Goal: Task Accomplishment & Management: Manage account settings

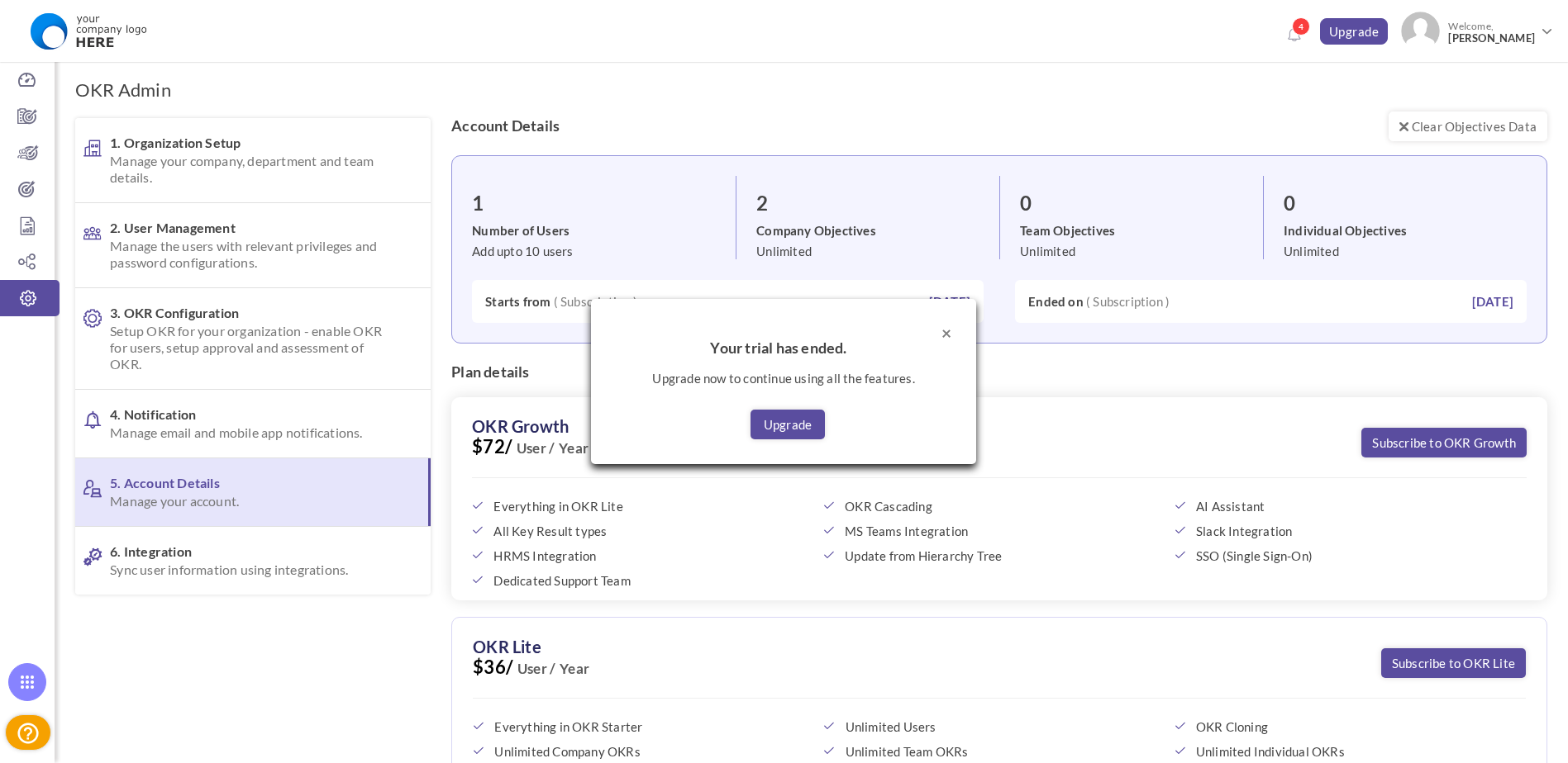
click at [946, 334] on button "×" at bounding box center [946, 332] width 10 height 17
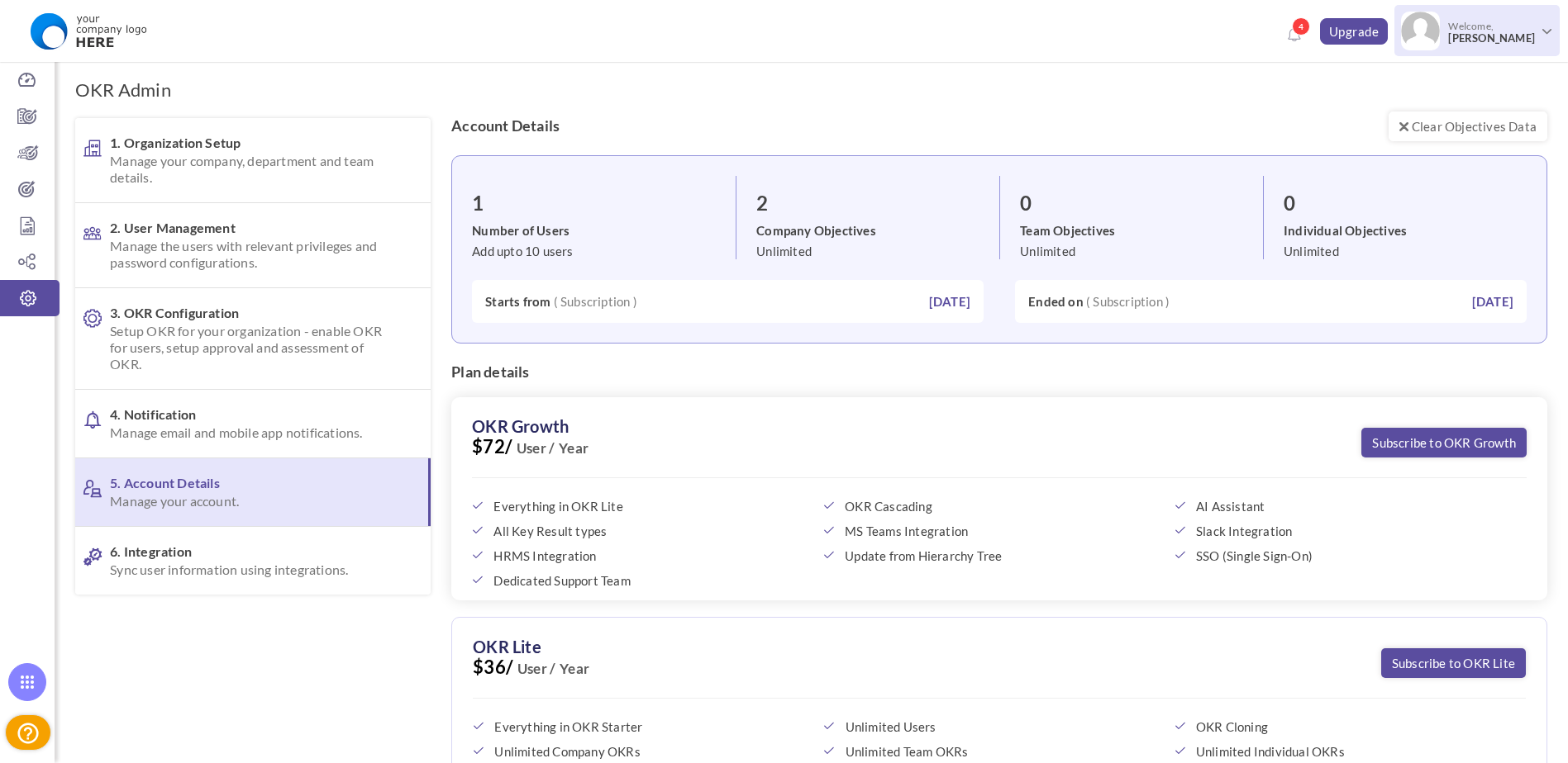
click at [1501, 40] on span "[PERSON_NAME]" at bounding box center [1491, 38] width 87 height 12
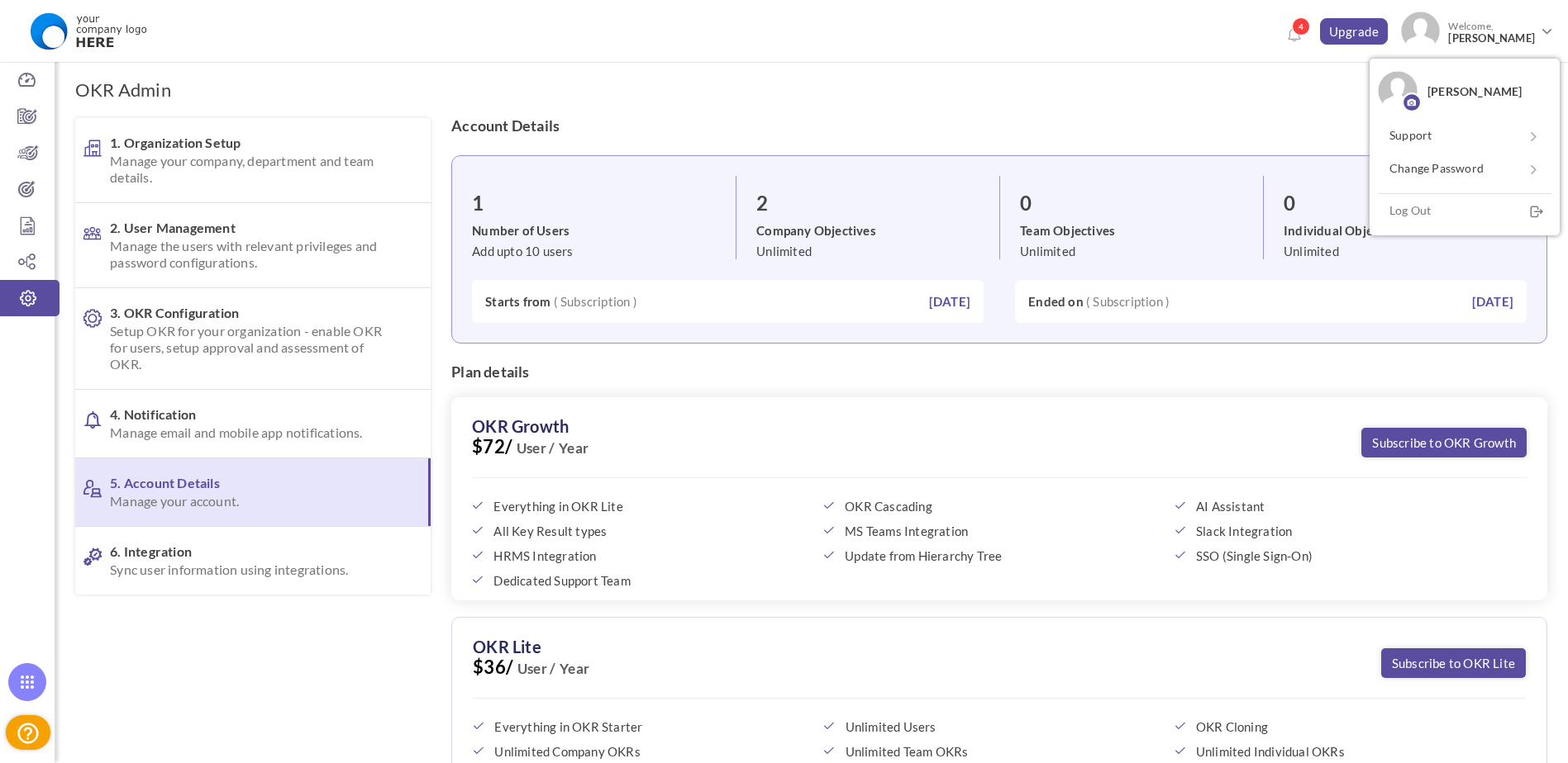
click at [1194, 96] on div "OKR Admin 1. Organization Setup Manage your company, department and team detail…" at bounding box center [811, 604] width 1513 height 1118
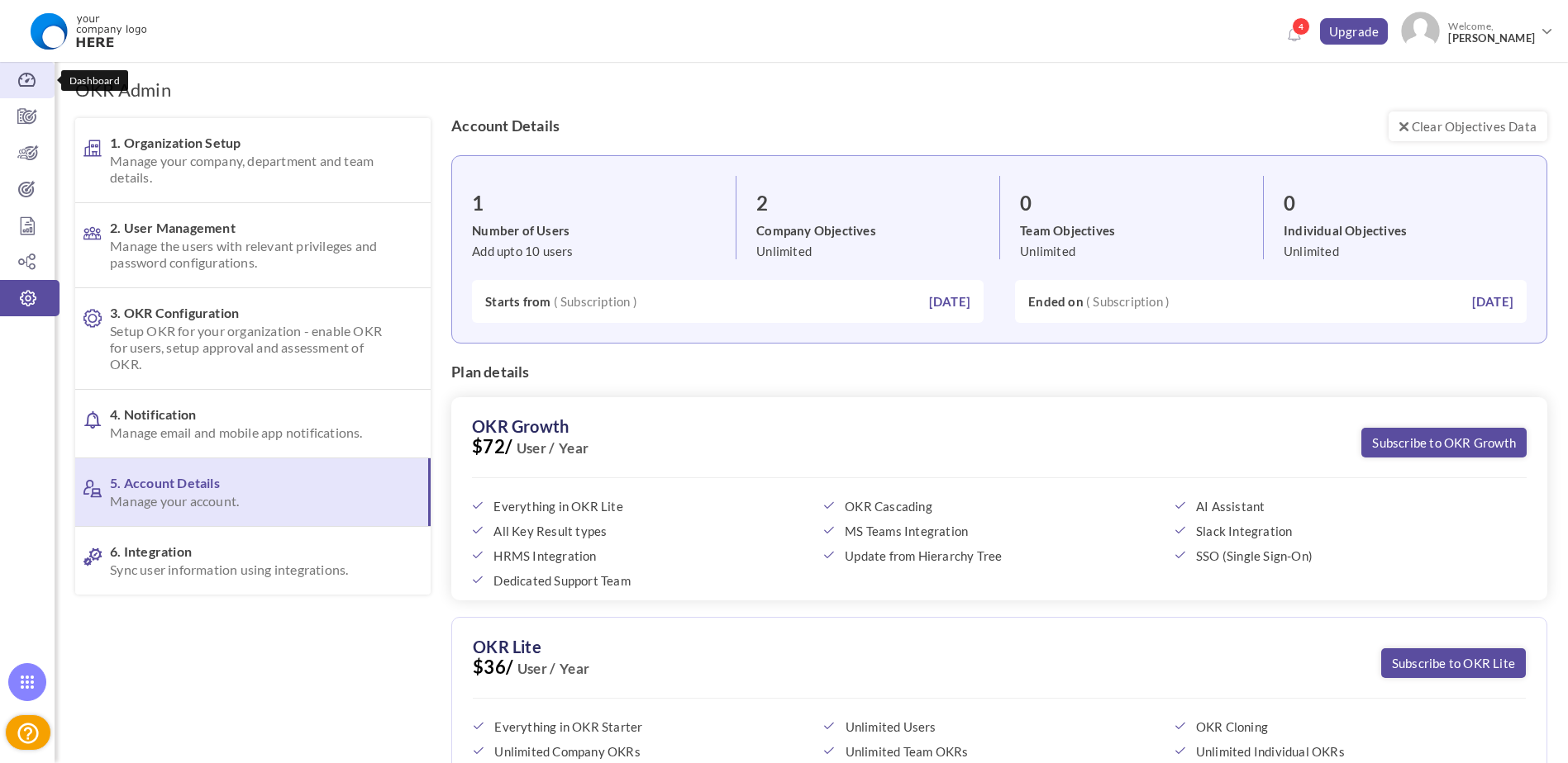
click at [23, 85] on icon at bounding box center [27, 80] width 55 height 17
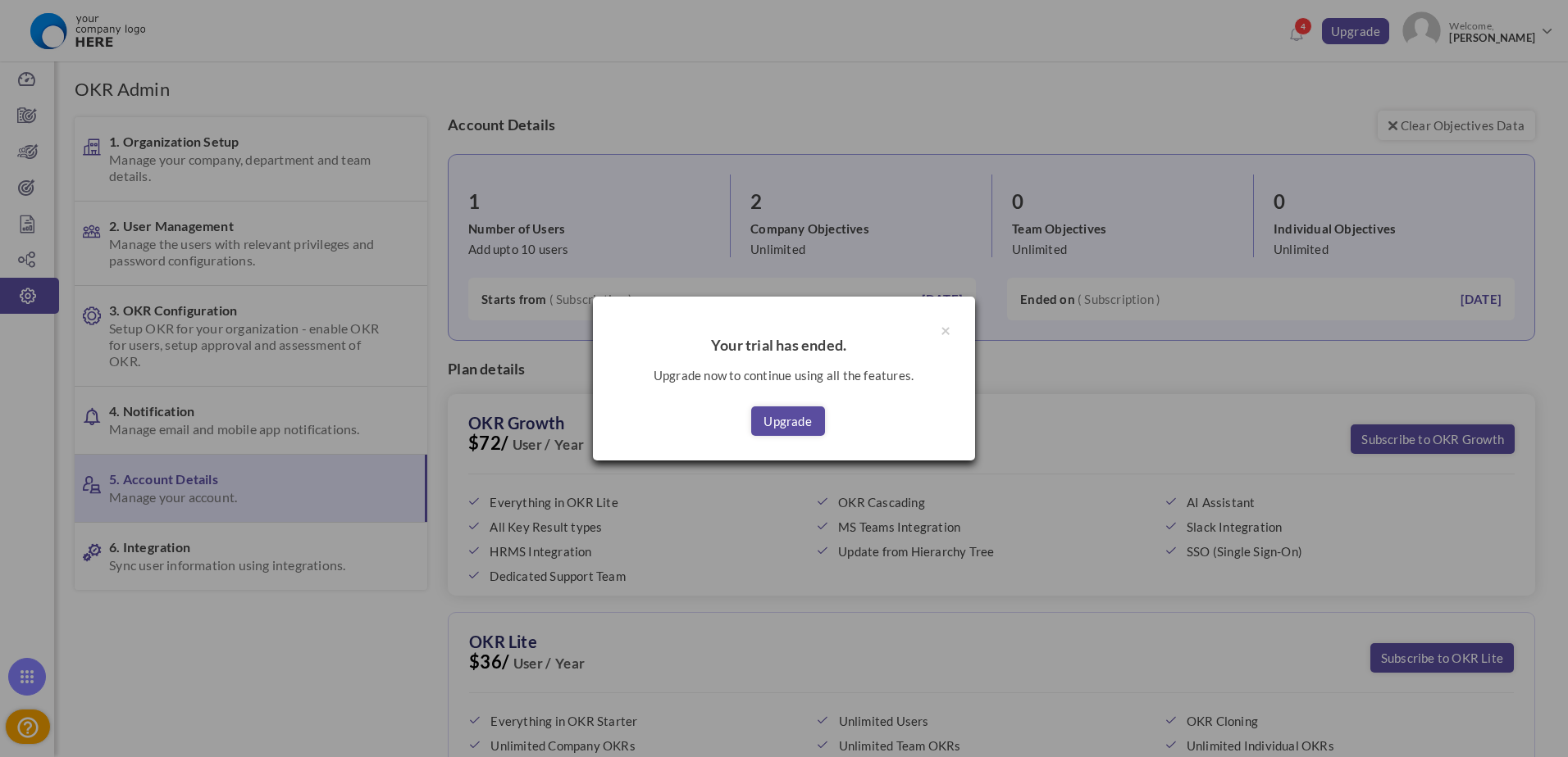
click at [726, 342] on h4 "Your trial has ended." at bounding box center [784, 346] width 333 height 16
click at [770, 436] on link "Upgrade" at bounding box center [788, 422] width 74 height 30
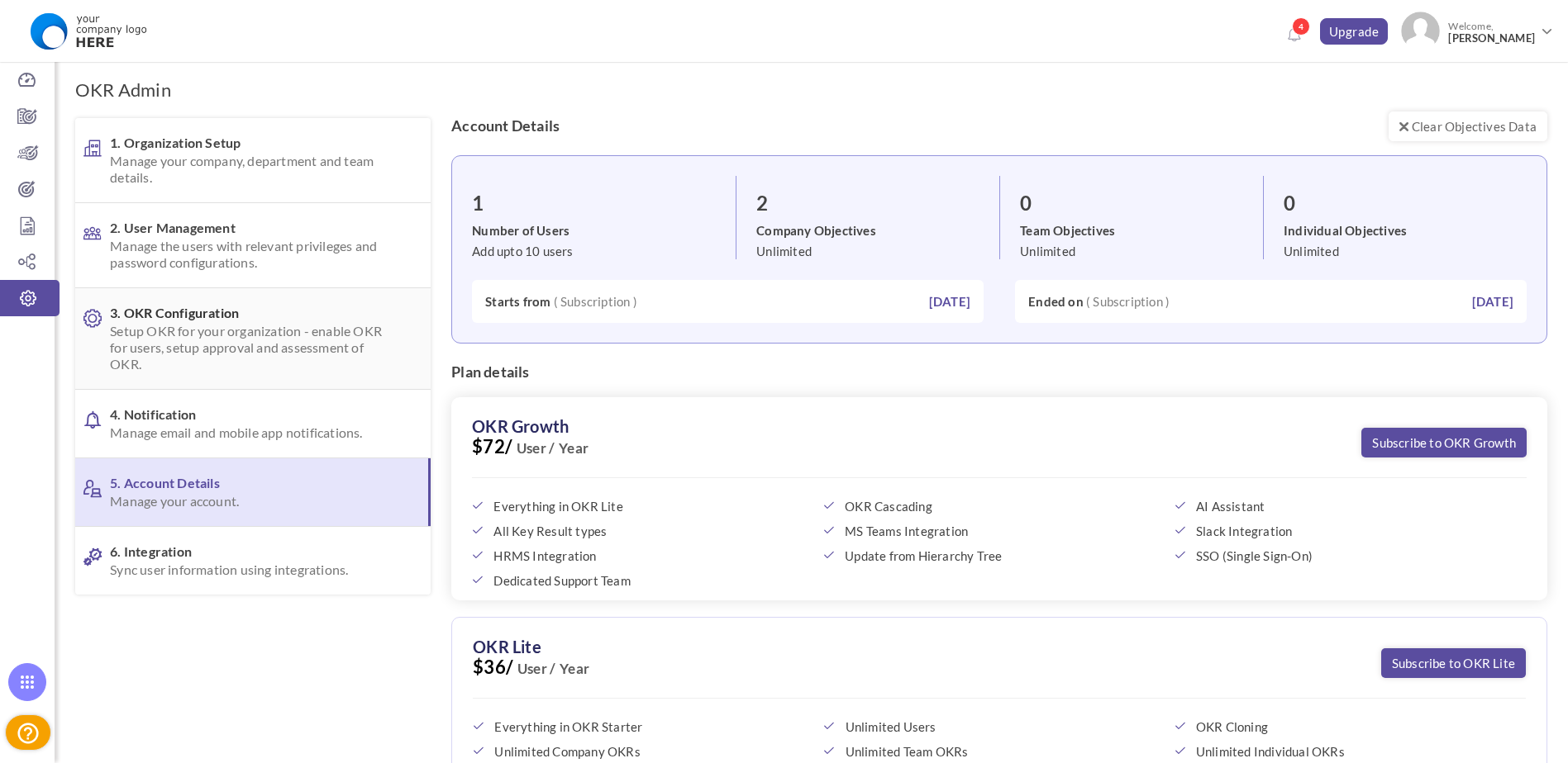
click at [258, 342] on span "Setup OKR for your organization - enable OKR for users, setup approval and asse…" at bounding box center [251, 348] width 282 height 50
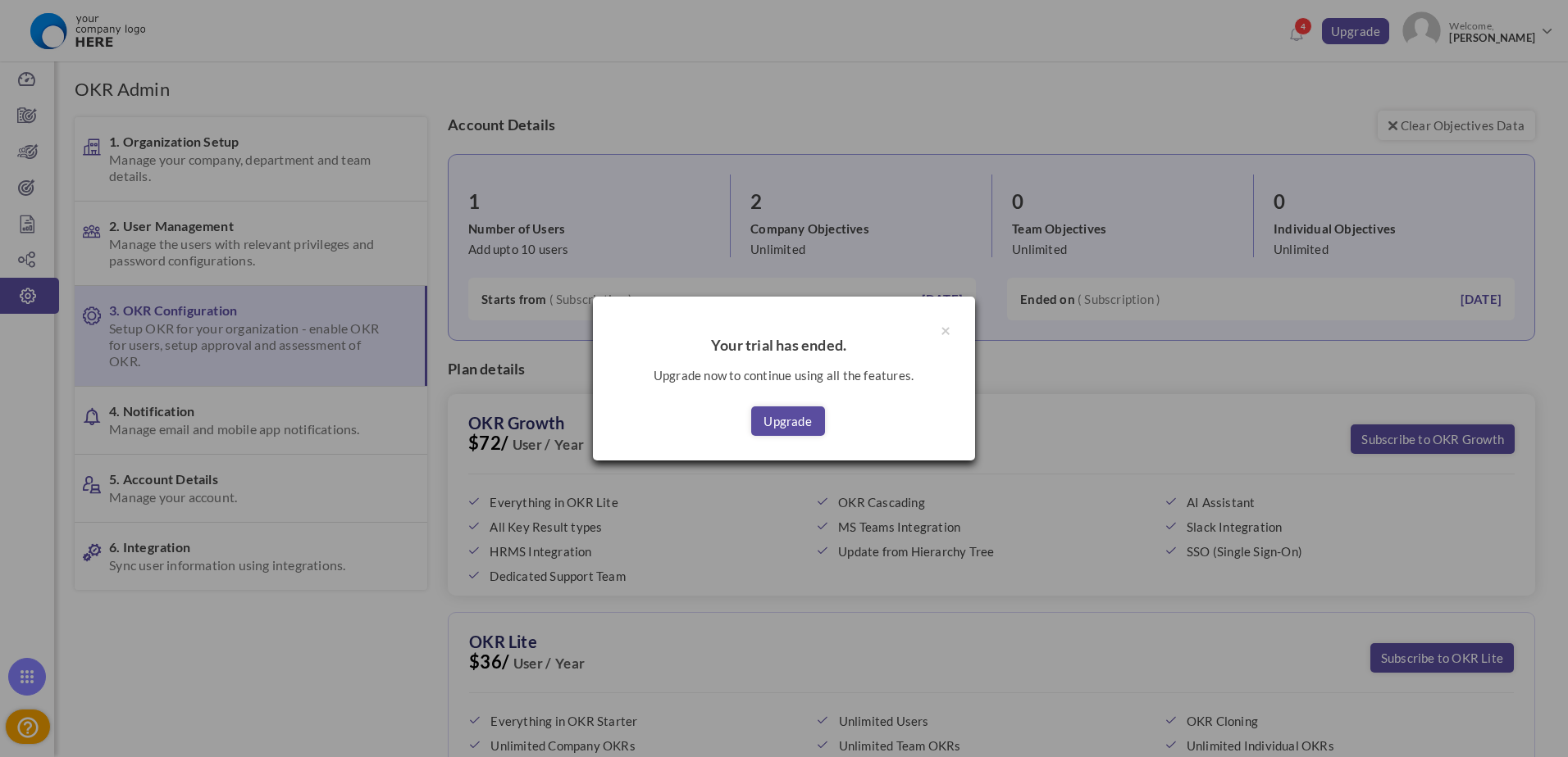
drag, startPoint x: 813, startPoint y: 420, endPoint x: 822, endPoint y: 414, distance: 10.8
click at [812, 420] on link "Upgrade" at bounding box center [788, 422] width 74 height 30
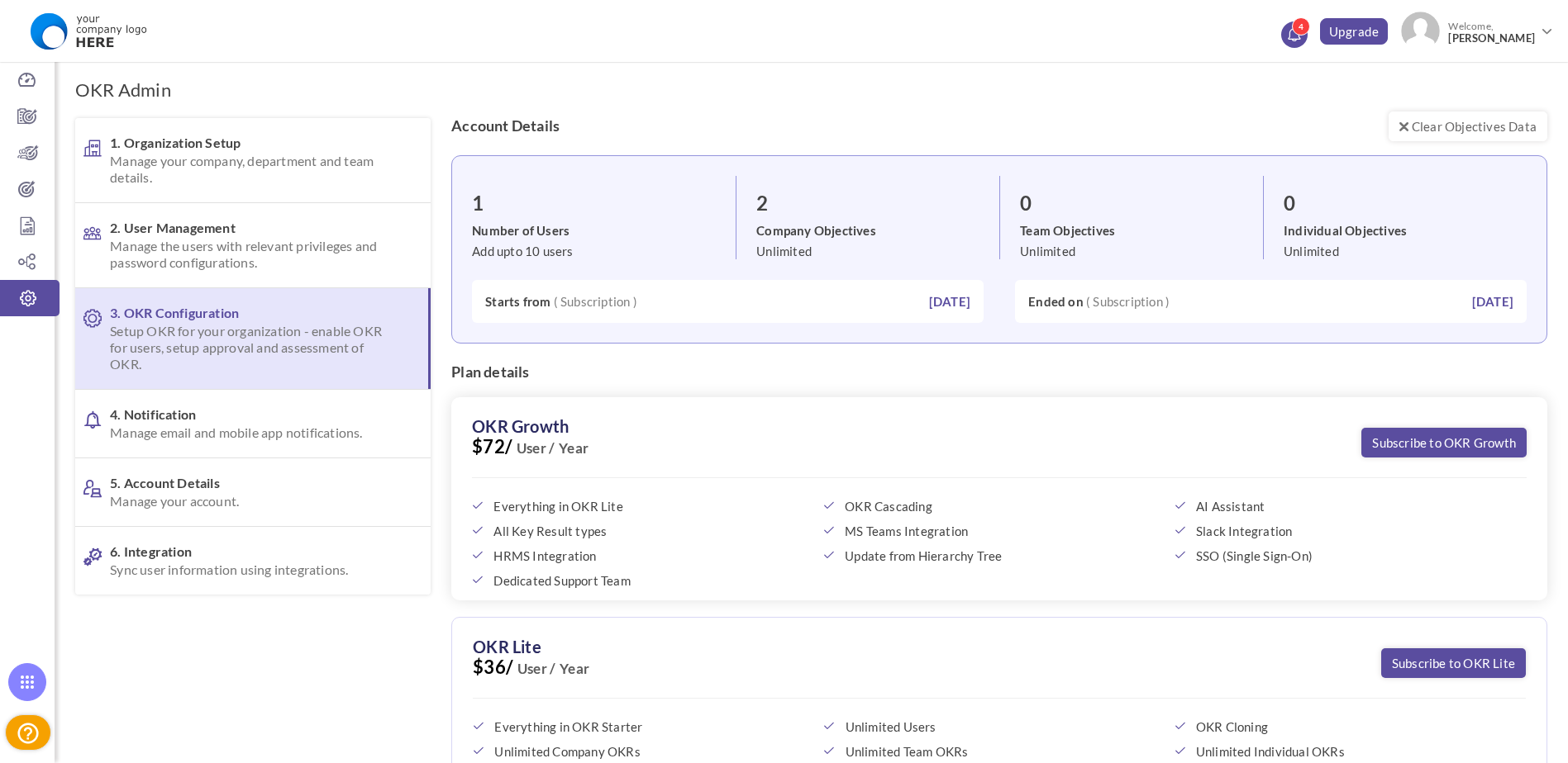
click at [1300, 38] on icon at bounding box center [1293, 33] width 12 height 13
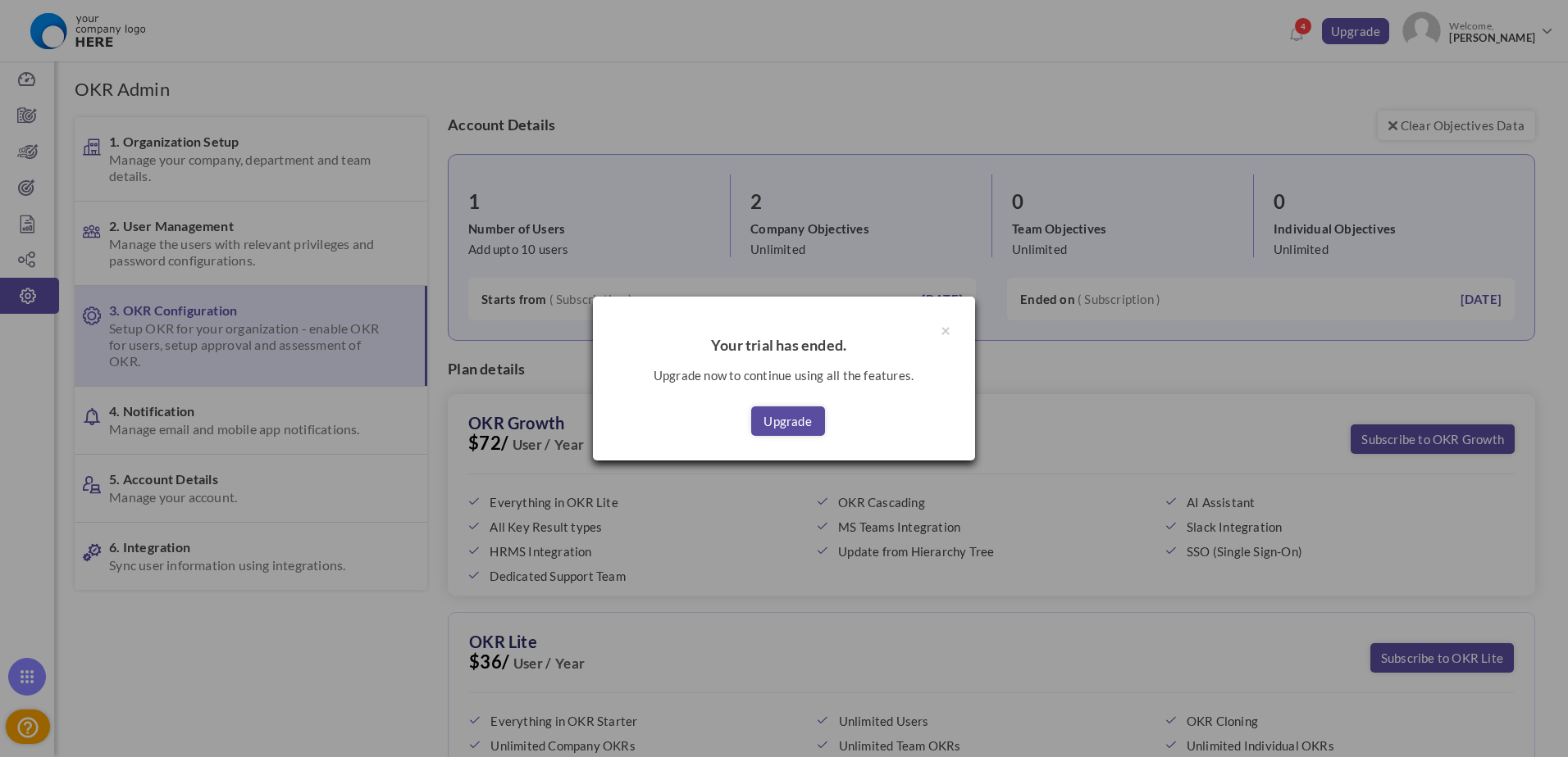
click at [749, 429] on div "Upgrade" at bounding box center [784, 411] width 333 height 50
click at [780, 422] on link "Upgrade" at bounding box center [788, 422] width 74 height 30
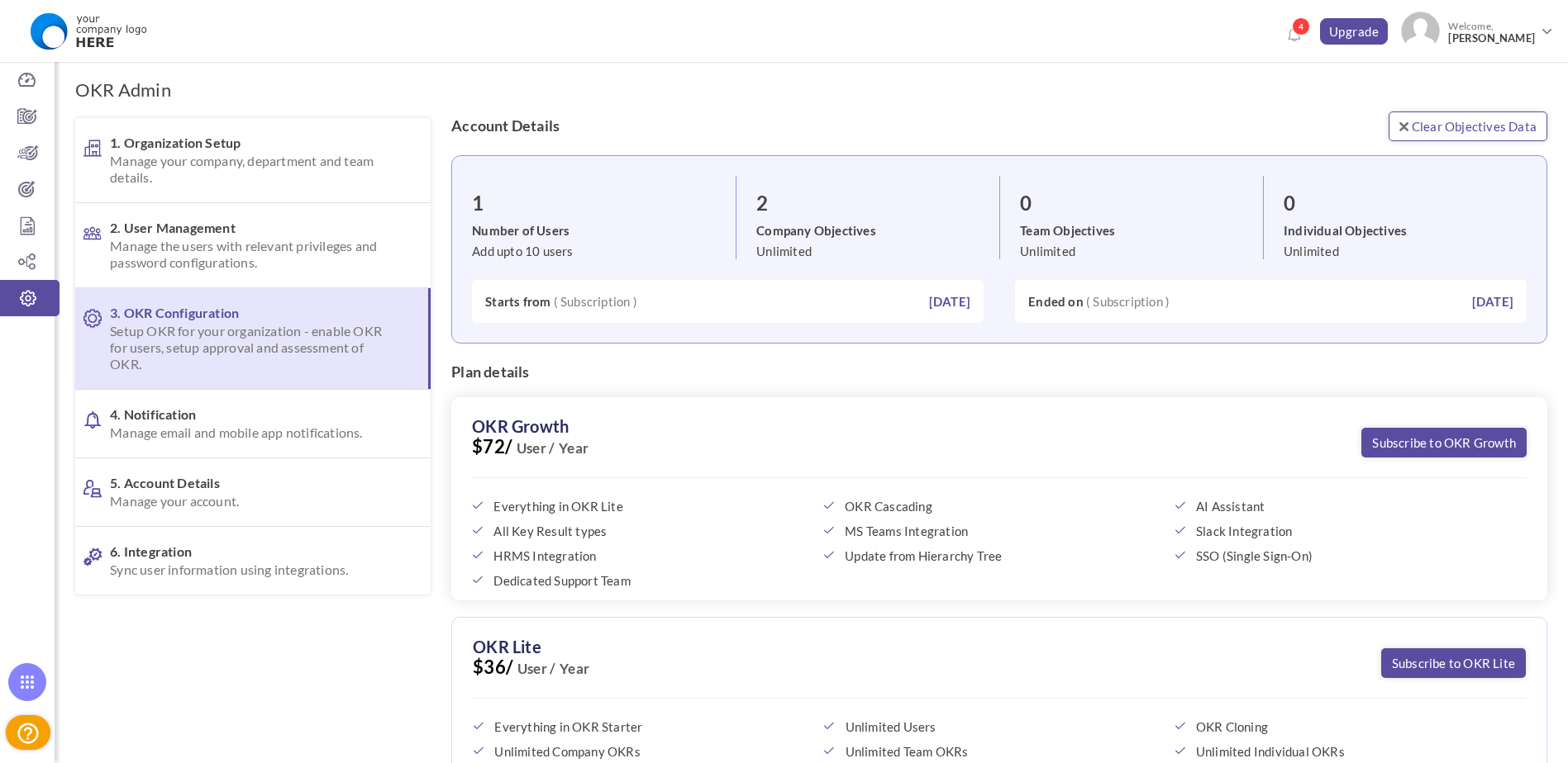
click at [1508, 129] on link "Clear Objectives Data" at bounding box center [1468, 126] width 159 height 30
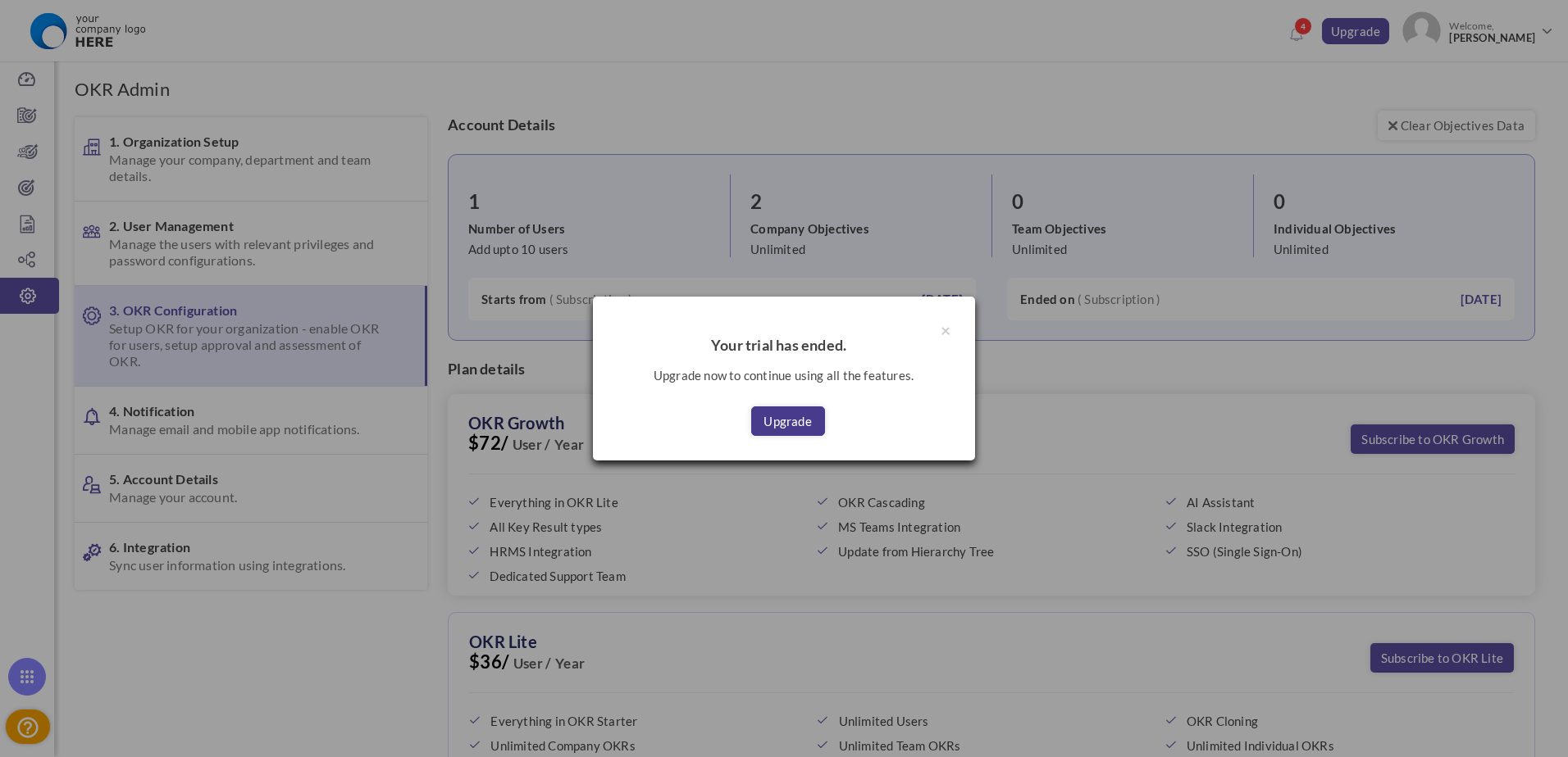
click at [798, 423] on link "Upgrade" at bounding box center [788, 422] width 74 height 30
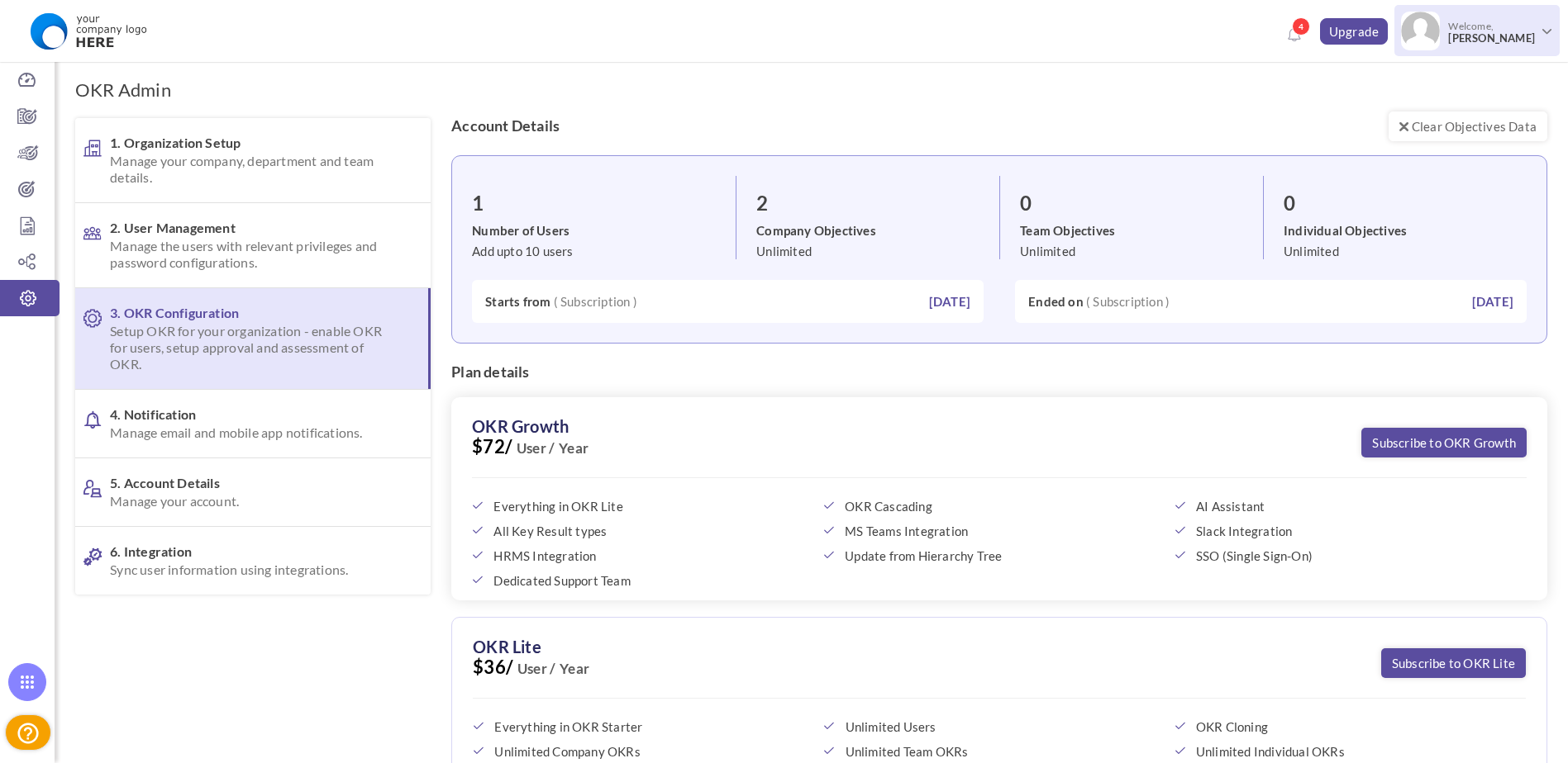
click at [1495, 33] on span "[PERSON_NAME]" at bounding box center [1491, 38] width 87 height 12
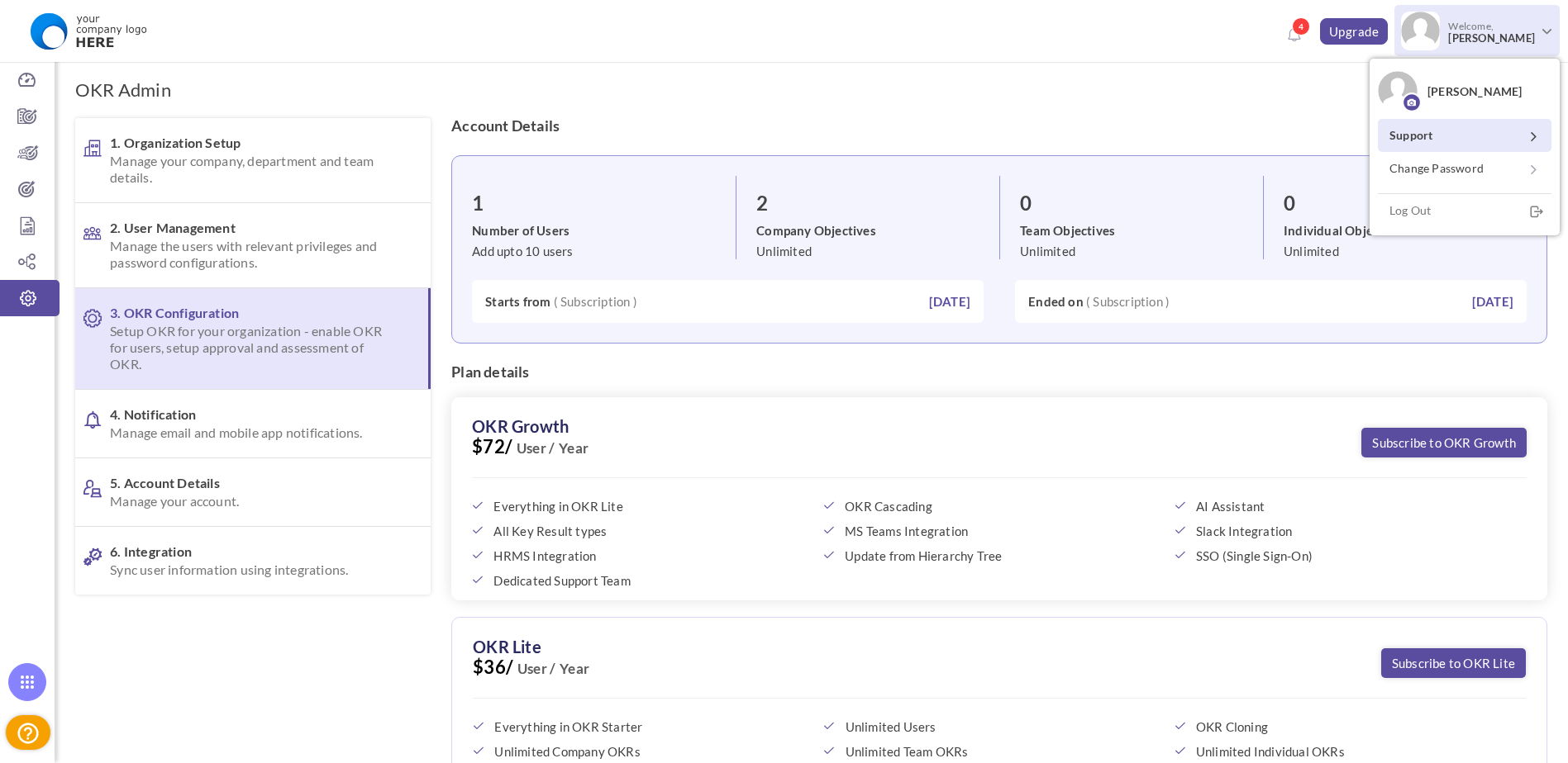
click at [1435, 135] on link "Support" at bounding box center [1465, 136] width 174 height 33
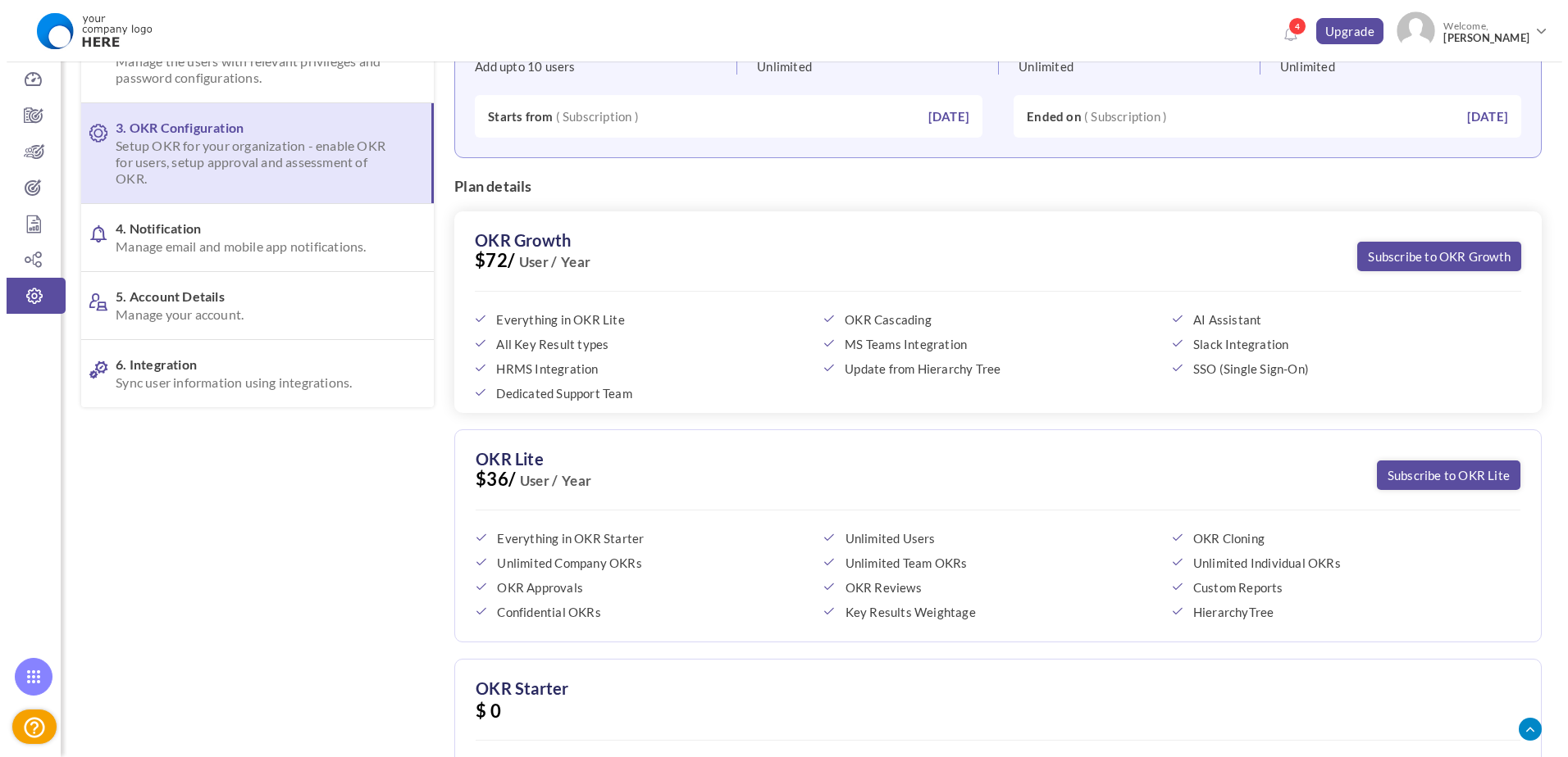
scroll to position [397, 0]
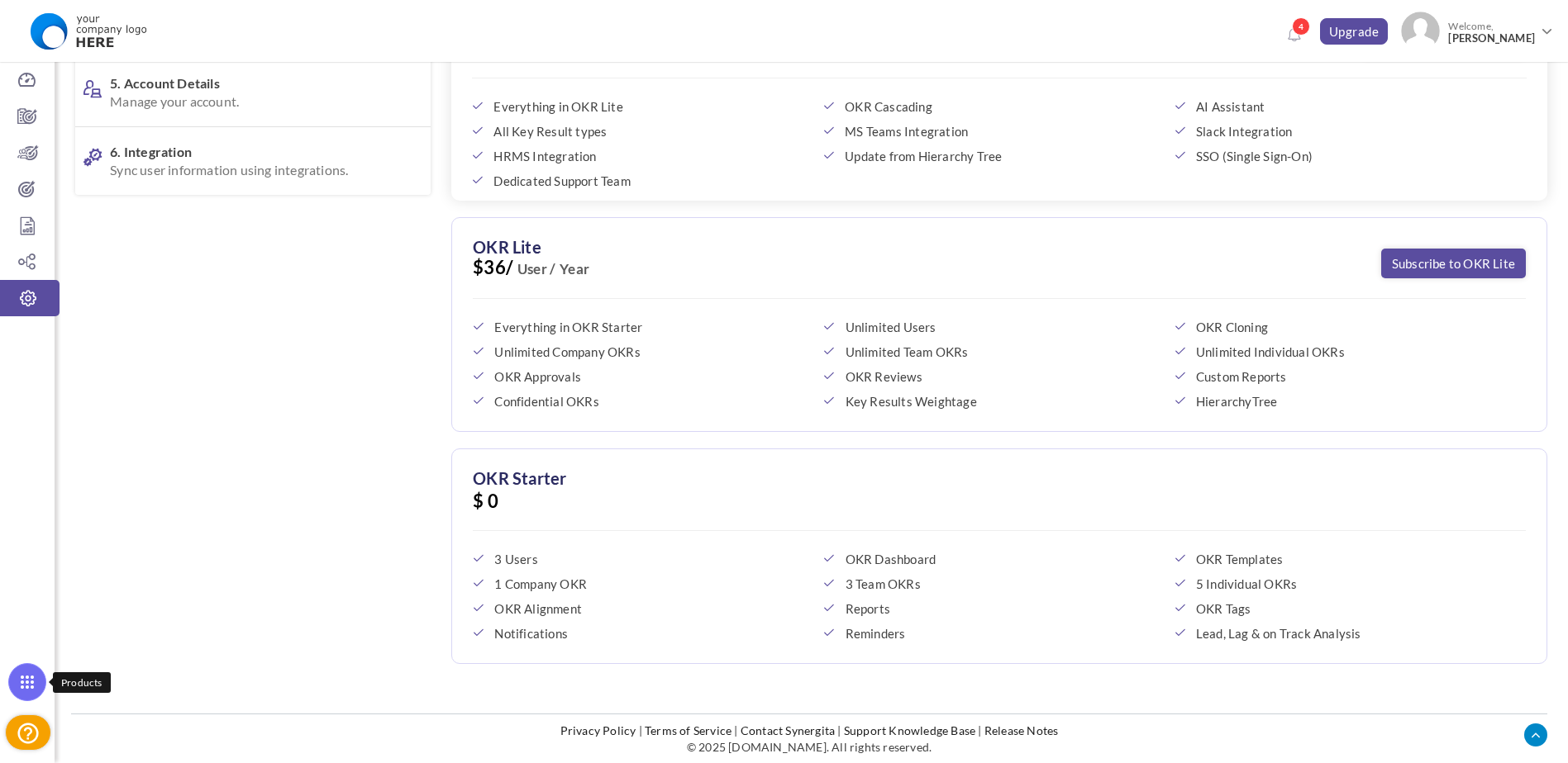
click at [26, 694] on icon at bounding box center [27, 683] width 36 height 36
